Goal: Task Accomplishment & Management: Manage account settings

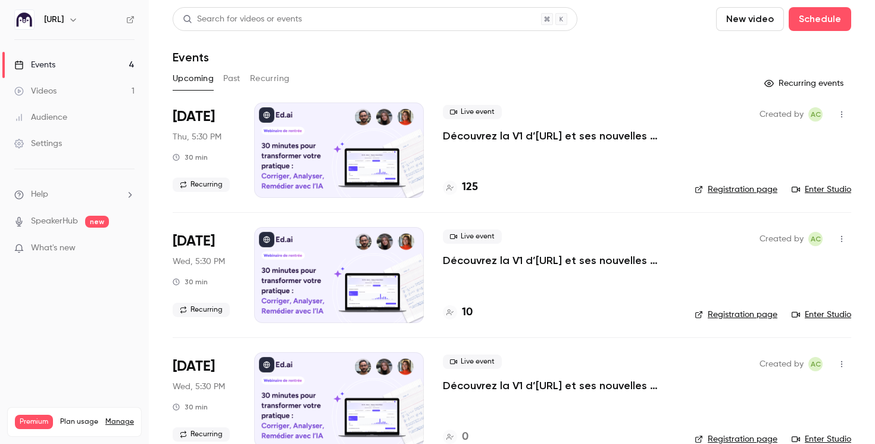
click at [842, 114] on icon "button" at bounding box center [841, 114] width 1 height 7
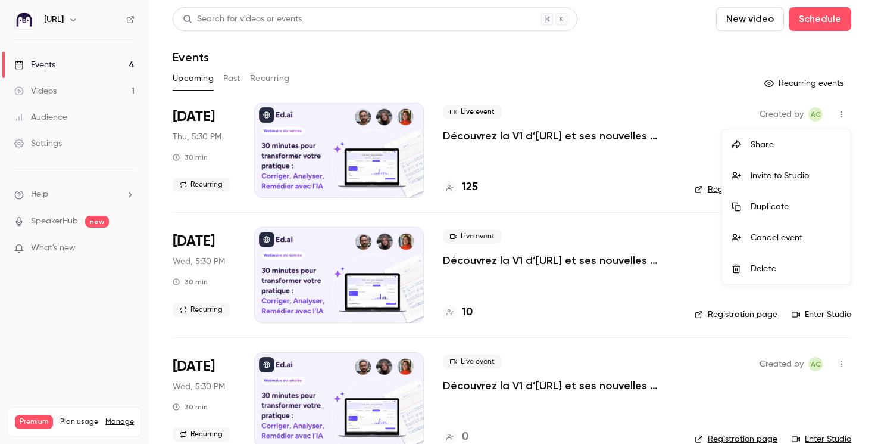
click at [803, 209] on div "Duplicate" at bounding box center [796, 207] width 90 height 12
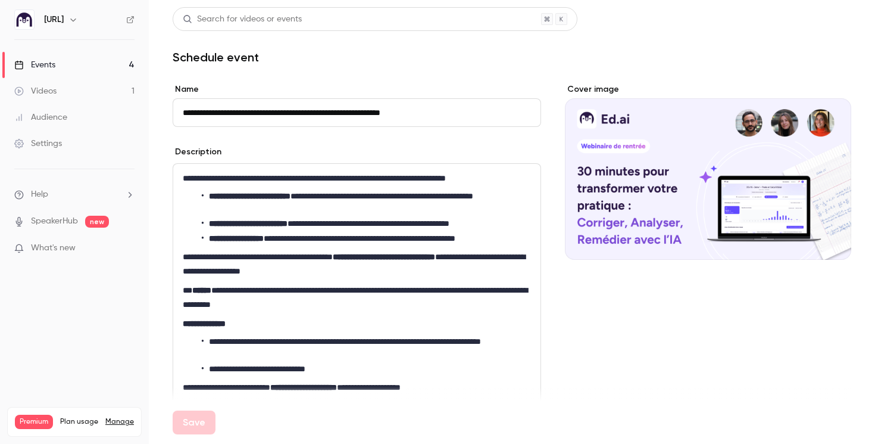
click at [214, 101] on input "**********" at bounding box center [357, 112] width 369 height 29
click at [222, 110] on input "**********" at bounding box center [357, 112] width 369 height 29
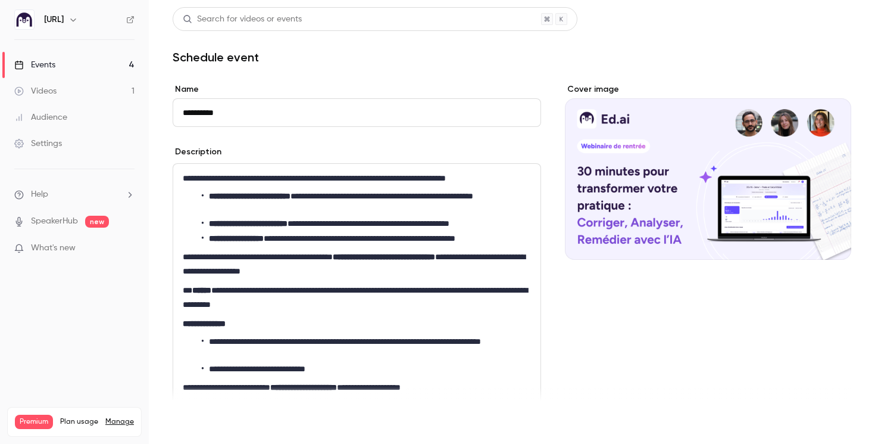
click at [188, 425] on button "Save" at bounding box center [194, 422] width 43 height 24
type input "**********"
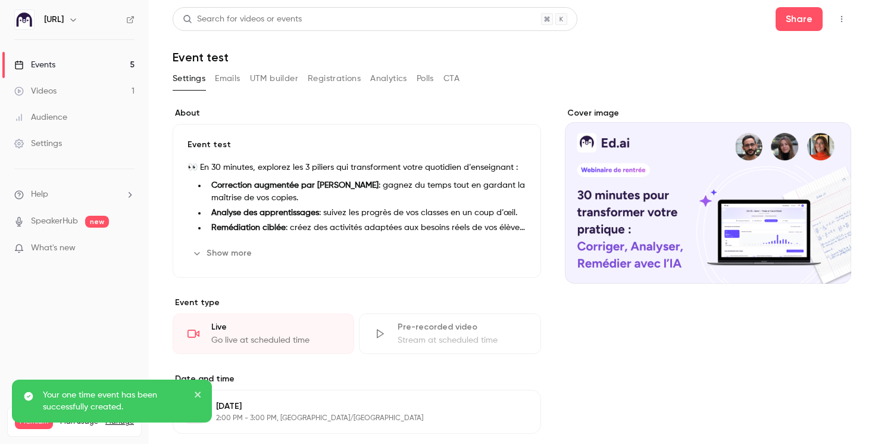
click at [123, 404] on p "Your one time event has been successfully created." at bounding box center [114, 401] width 143 height 24
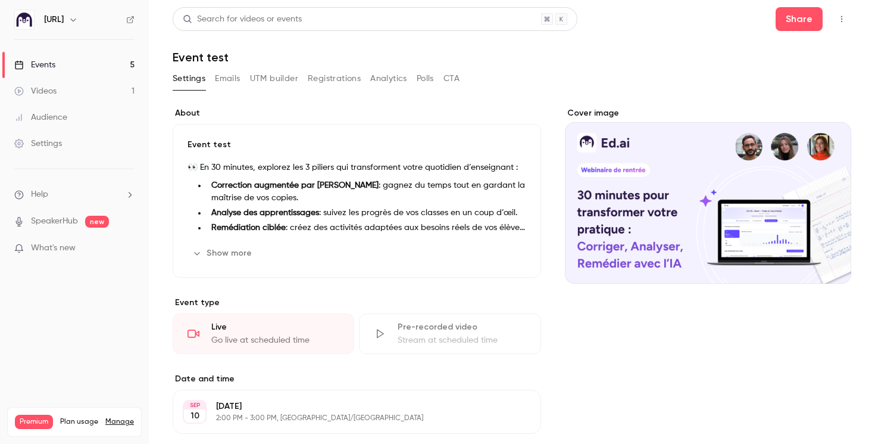
click at [126, 64] on link "Events 5" at bounding box center [74, 65] width 149 height 26
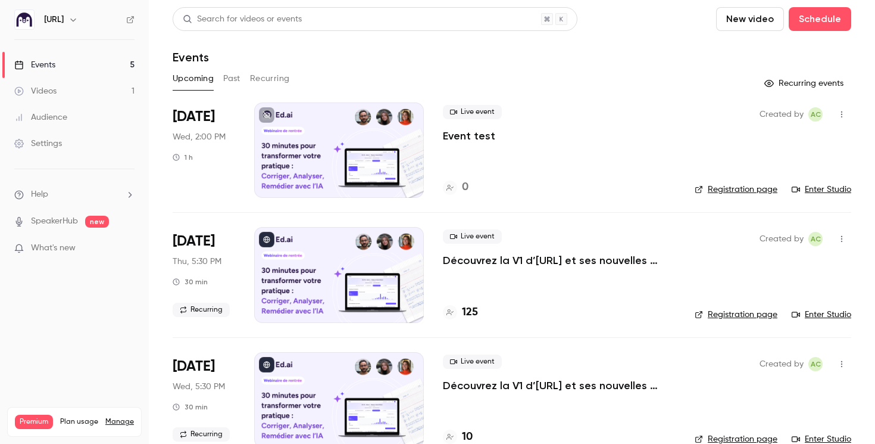
click at [720, 189] on link "Registration page" at bounding box center [736, 189] width 83 height 12
click at [130, 16] on icon at bounding box center [130, 19] width 8 height 8
click at [817, 188] on link "Enter Studio" at bounding box center [822, 189] width 60 height 12
click at [486, 261] on p "Découvrez la V1 d’[URL] et ses nouvelles fonctionnalités !" at bounding box center [559, 260] width 233 height 14
click at [832, 321] on div "Created by AC Registration page Enter Studio" at bounding box center [773, 274] width 157 height 95
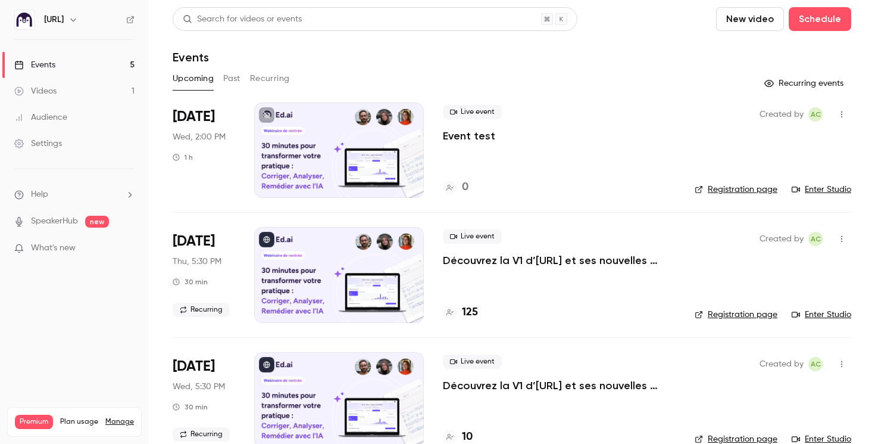
click at [828, 314] on link "Enter Studio" at bounding box center [822, 314] width 60 height 12
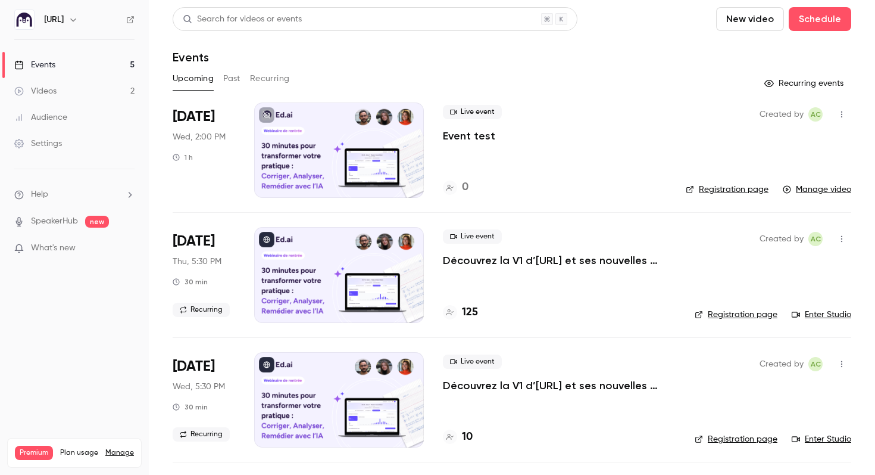
click at [45, 150] on link "Settings" at bounding box center [74, 143] width 149 height 26
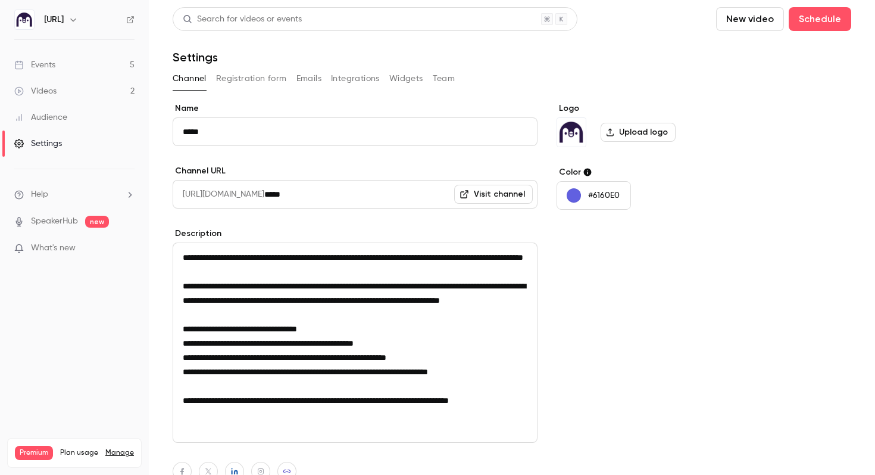
click at [311, 77] on button "Emails" at bounding box center [309, 78] width 25 height 19
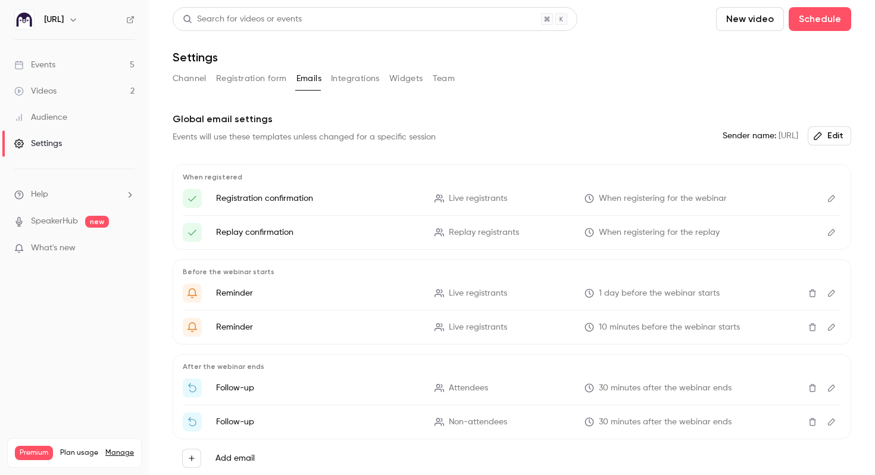
click at [236, 196] on p "Registration confirmation" at bounding box center [318, 198] width 204 height 12
click at [837, 196] on button "Edit" at bounding box center [831, 198] width 19 height 19
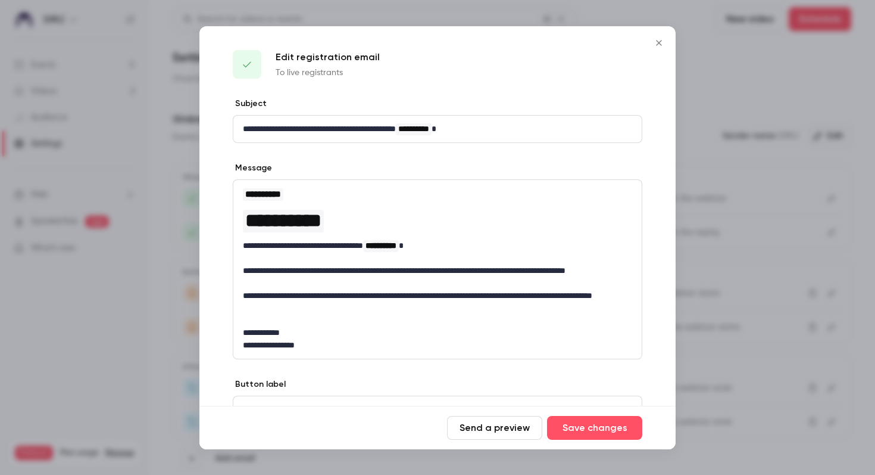
click at [657, 44] on icon "Close" at bounding box center [658, 42] width 5 height 5
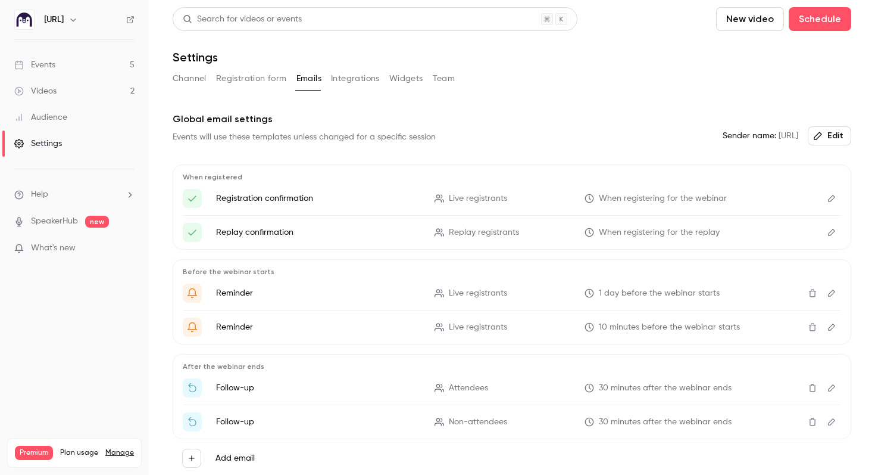
scroll to position [52, 0]
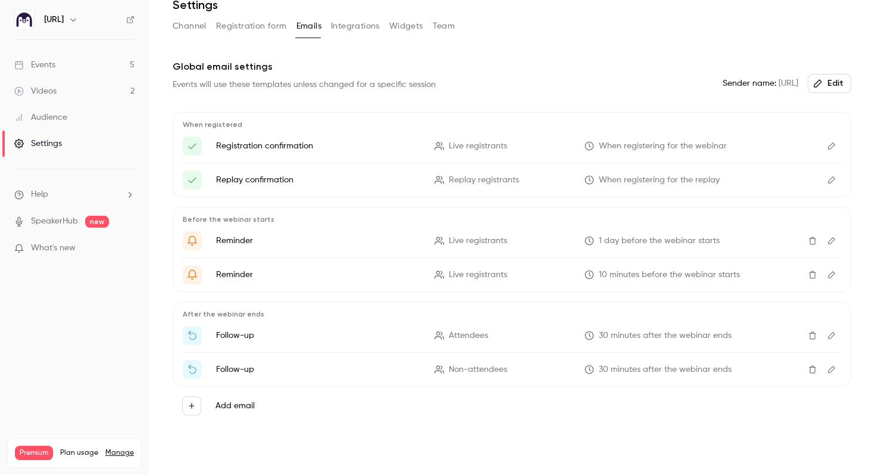
click at [833, 242] on icon "Edit" at bounding box center [832, 240] width 10 height 8
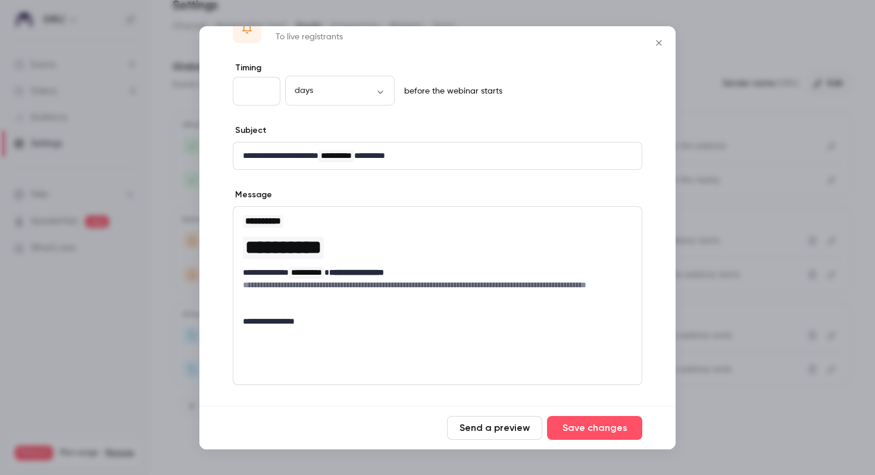
scroll to position [0, 0]
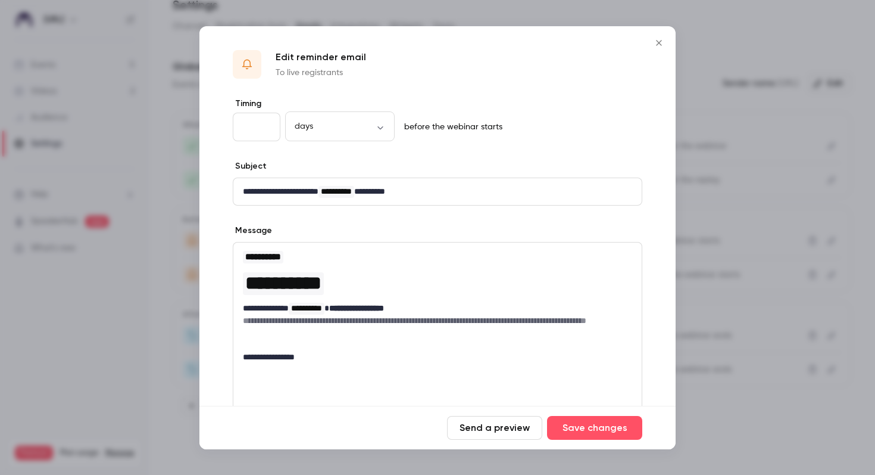
click at [507, 426] on button "Send a preview" at bounding box center [494, 428] width 95 height 24
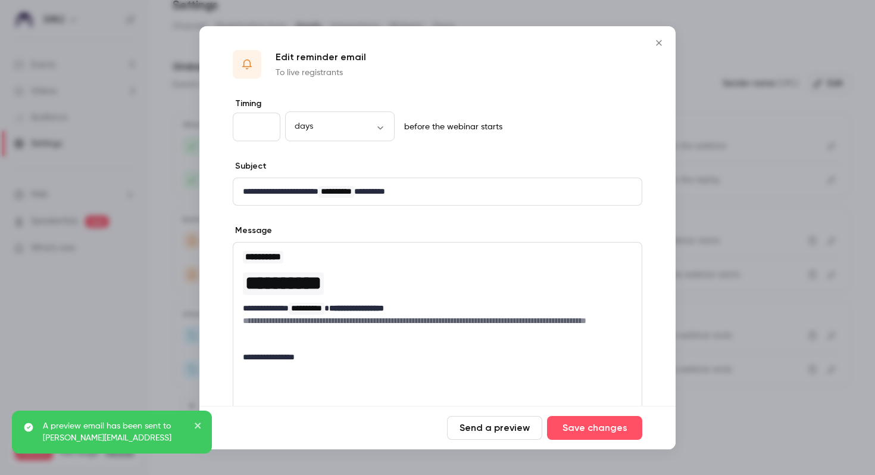
click at [659, 46] on icon "Close" at bounding box center [659, 43] width 14 height 10
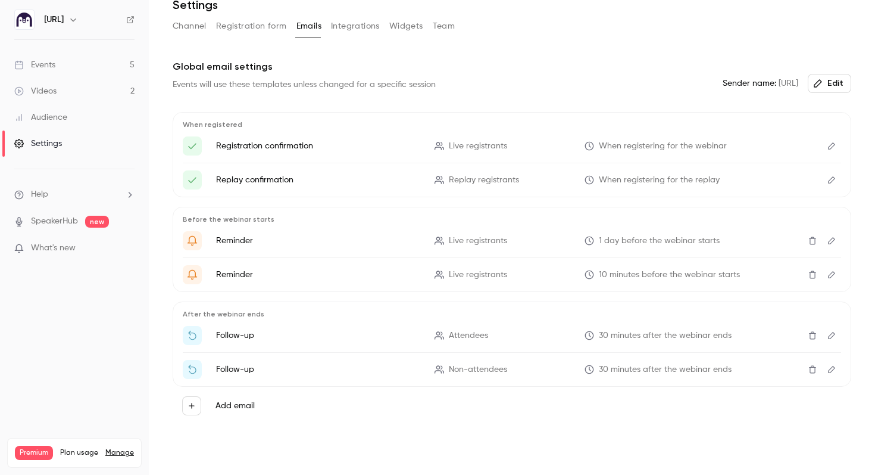
click at [832, 273] on icon "Edit" at bounding box center [832, 274] width 10 height 8
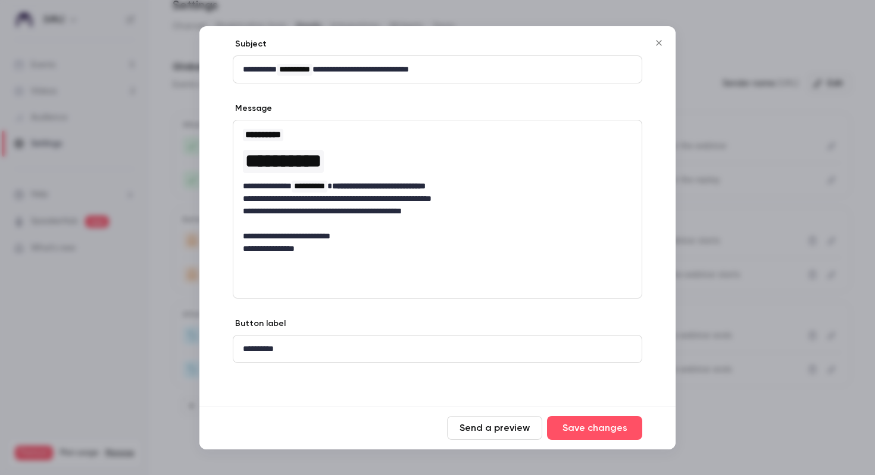
scroll to position [121, 0]
click at [299, 339] on div "**********" at bounding box center [437, 349] width 408 height 27
click at [605, 423] on button "Save changes" at bounding box center [594, 428] width 95 height 24
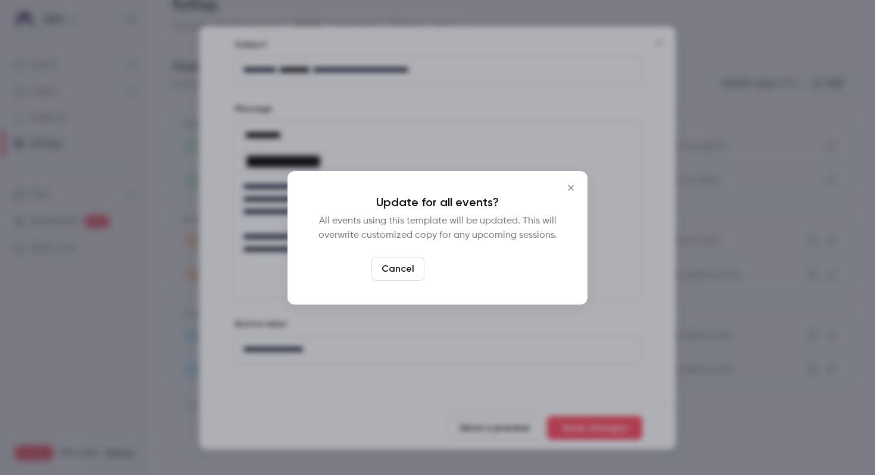
click at [481, 266] on button "Yes, update" at bounding box center [466, 269] width 75 height 24
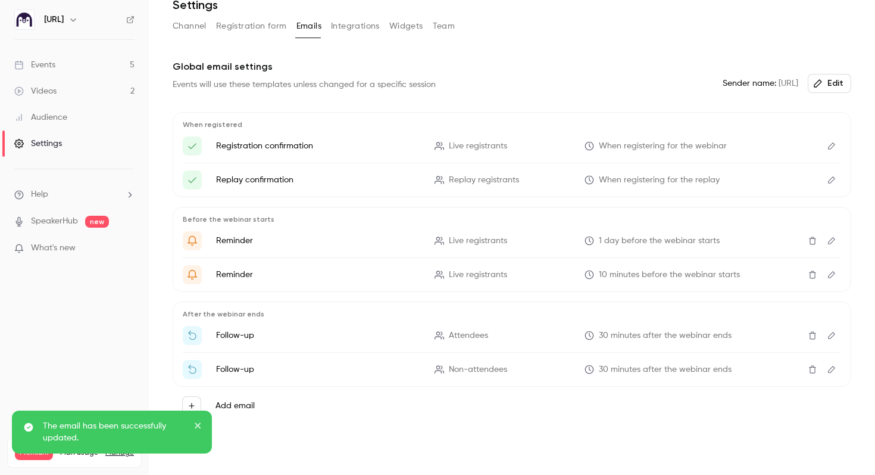
click at [835, 244] on icon "Edit" at bounding box center [832, 240] width 10 height 8
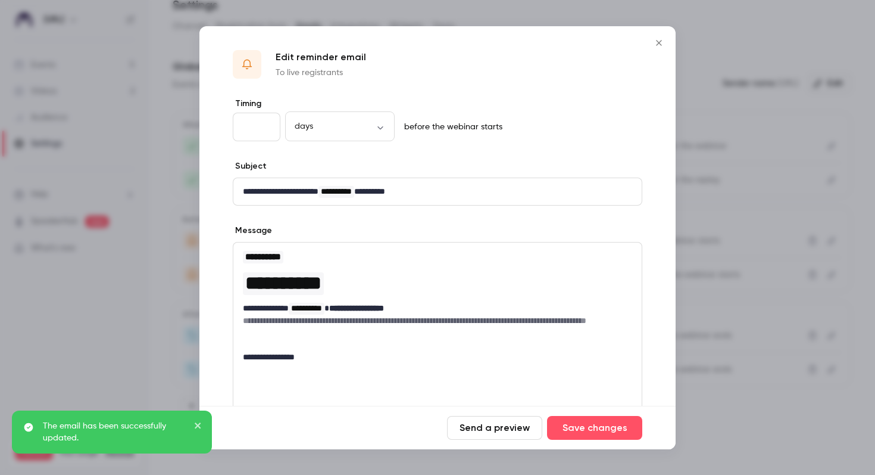
scroll to position [122, 0]
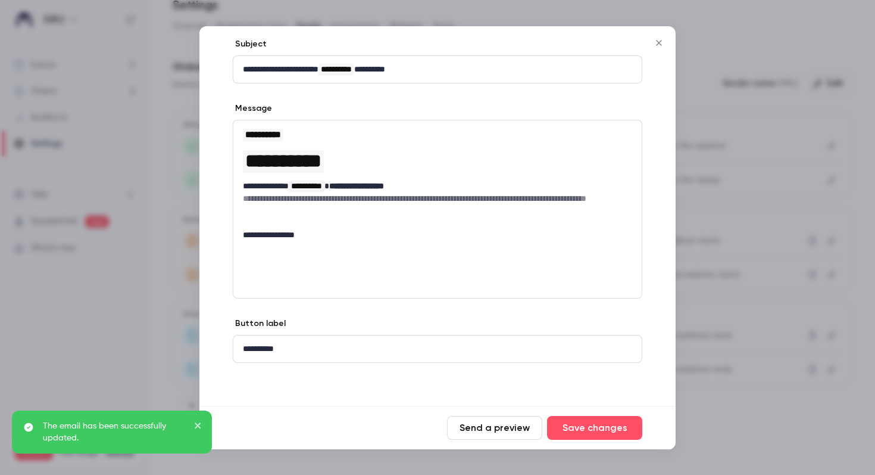
click at [270, 354] on div "**********" at bounding box center [437, 348] width 408 height 27
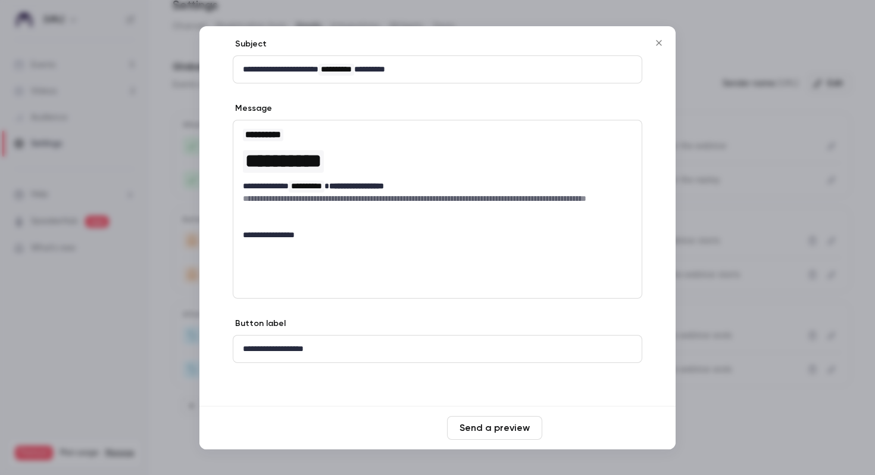
click at [582, 422] on button "Save changes" at bounding box center [594, 428] width 95 height 24
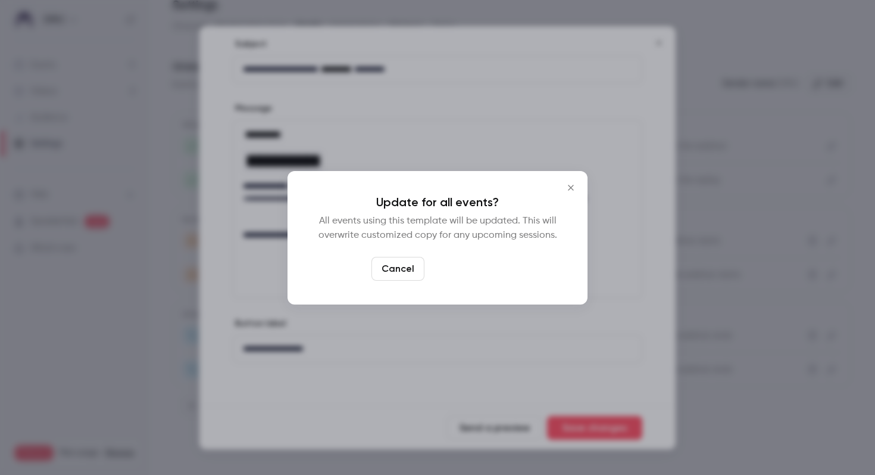
click at [480, 262] on button "Yes, update" at bounding box center [466, 269] width 75 height 24
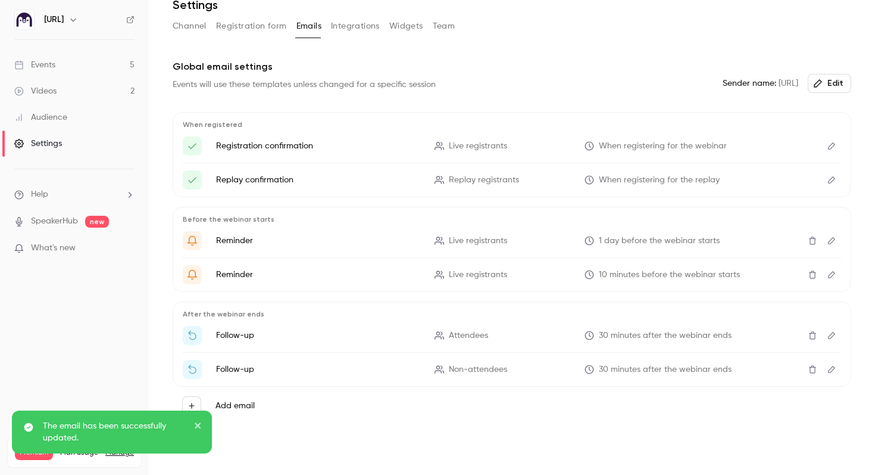
click at [838, 177] on button "Edit" at bounding box center [831, 179] width 19 height 19
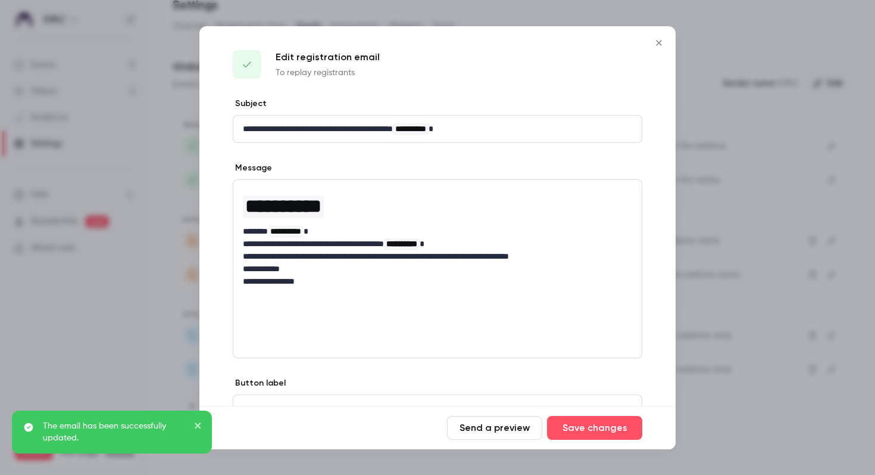
scroll to position [60, 0]
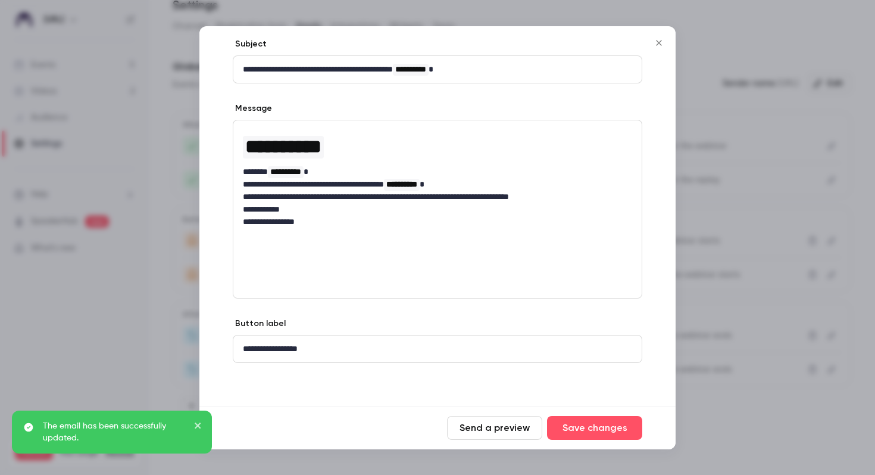
click at [655, 40] on icon "Close" at bounding box center [659, 43] width 14 height 10
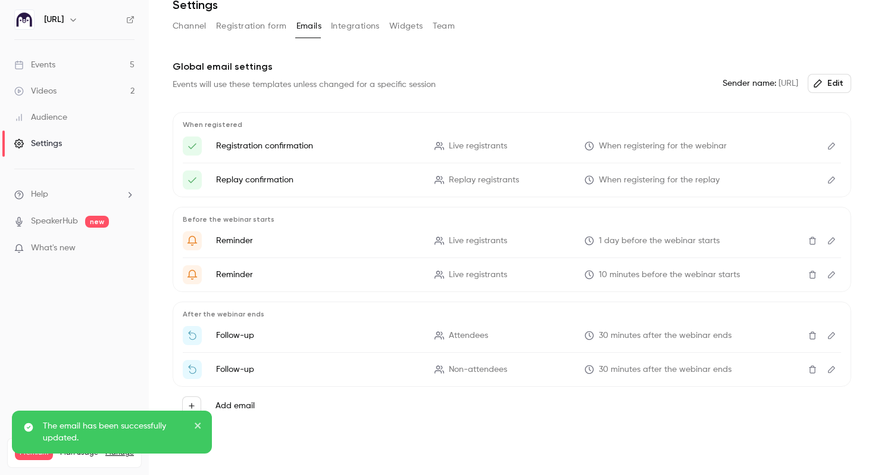
click at [833, 139] on button "Edit" at bounding box center [831, 145] width 19 height 19
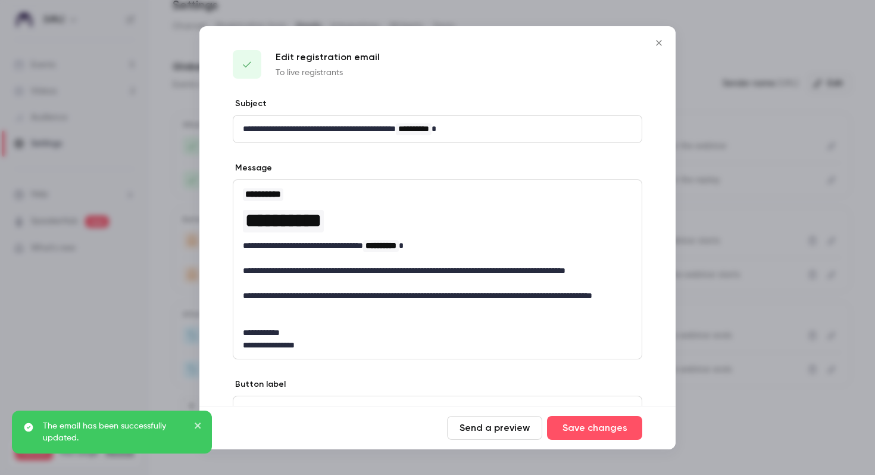
scroll to position [61, 0]
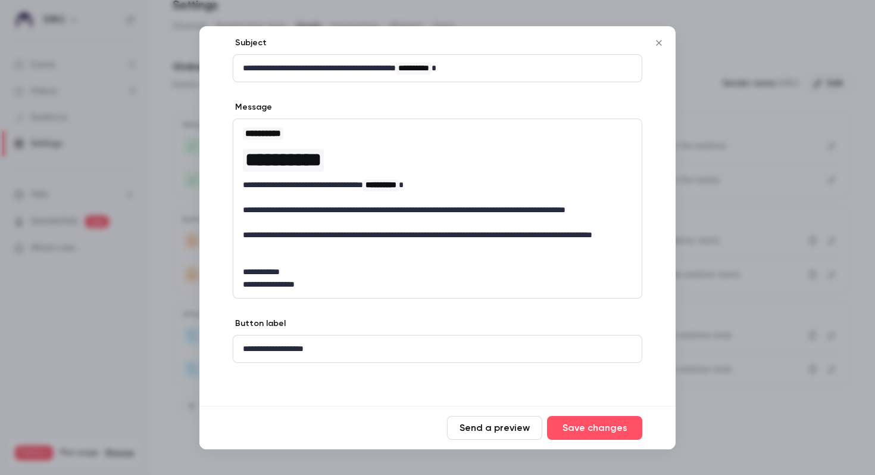
click at [659, 42] on icon "Close" at bounding box center [658, 42] width 5 height 5
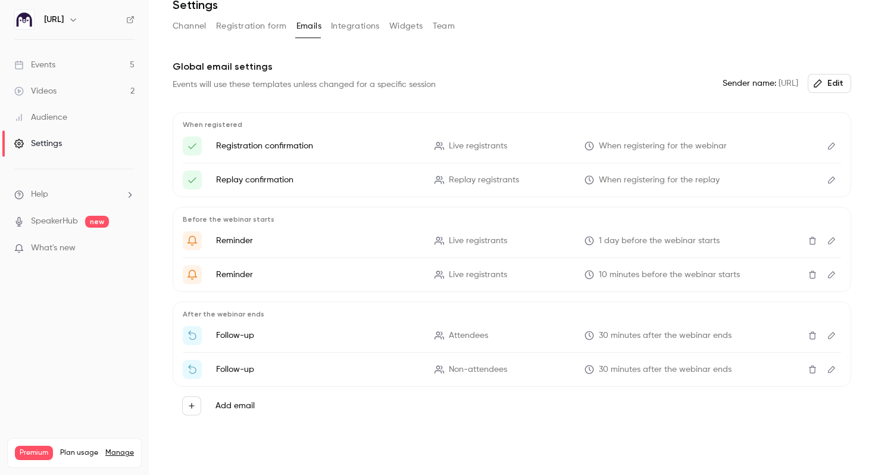
click at [832, 338] on icon "Edit" at bounding box center [832, 335] width 10 height 8
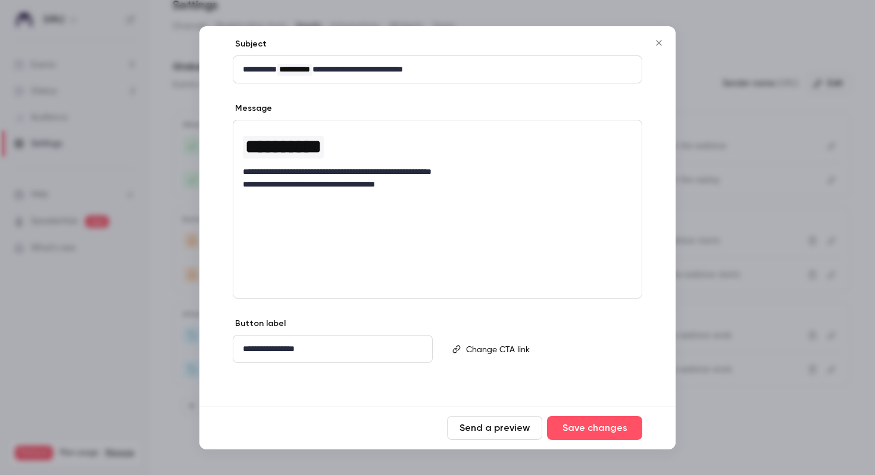
scroll to position [120, 0]
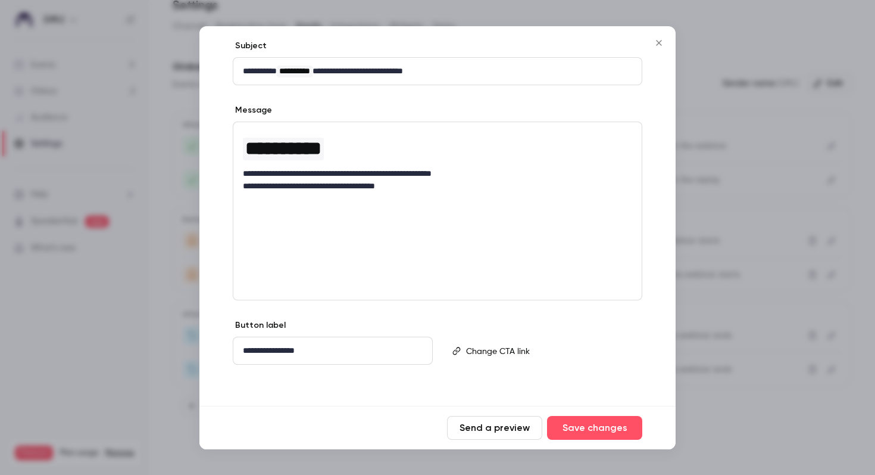
click at [660, 44] on icon "Close" at bounding box center [659, 43] width 14 height 10
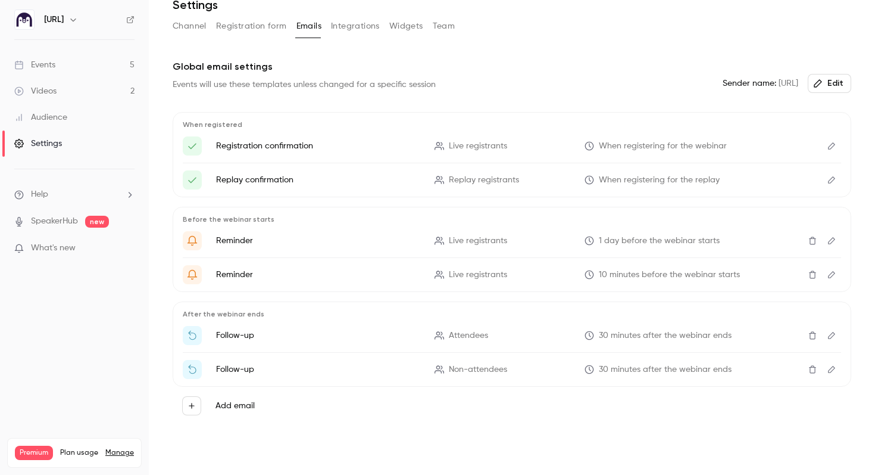
scroll to position [0, 0]
